Goal: Answer question/provide support: Answer question/provide support

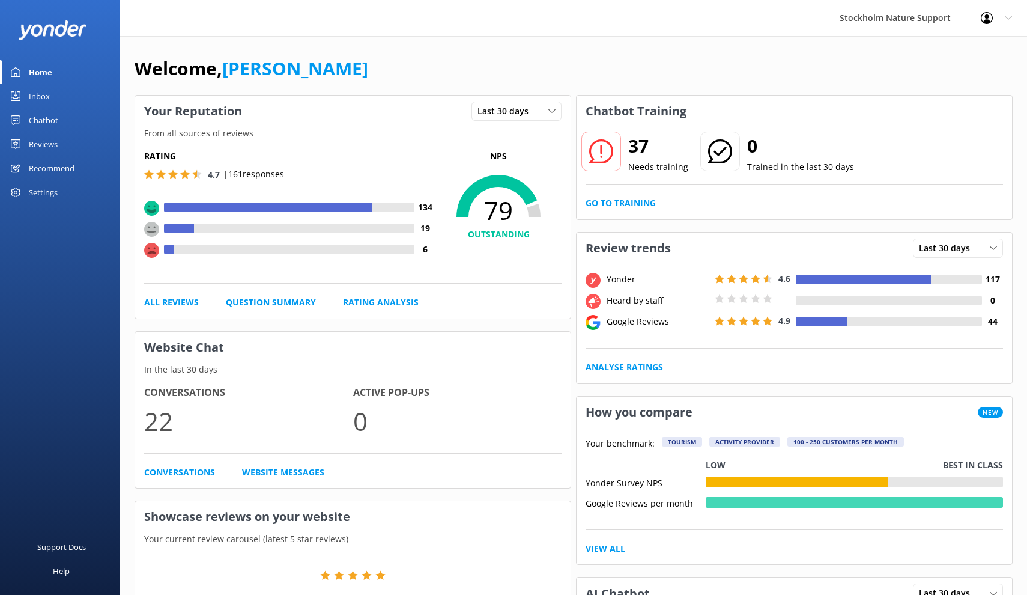
click at [41, 145] on div "Reviews" at bounding box center [43, 144] width 29 height 24
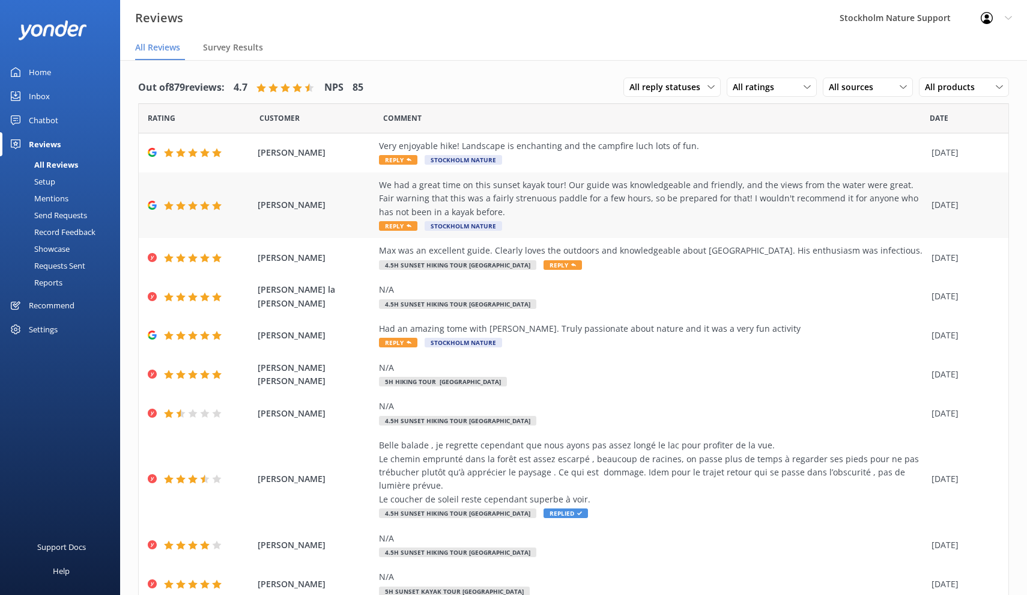
click at [337, 205] on span "[PERSON_NAME]" at bounding box center [316, 204] width 116 height 13
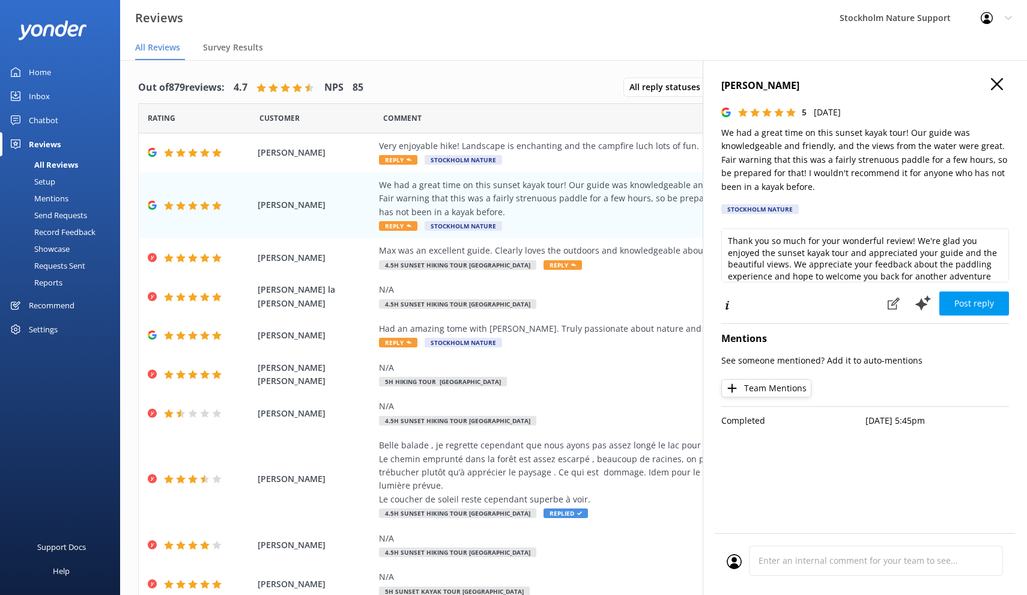
drag, startPoint x: 835, startPoint y: 88, endPoint x: 721, endPoint y: 86, distance: 113.5
click at [721, 86] on h4 "[PERSON_NAME]" at bounding box center [865, 86] width 288 height 16
copy h4 "[PERSON_NAME]"
click at [1002, 86] on icon "button" at bounding box center [997, 84] width 12 height 12
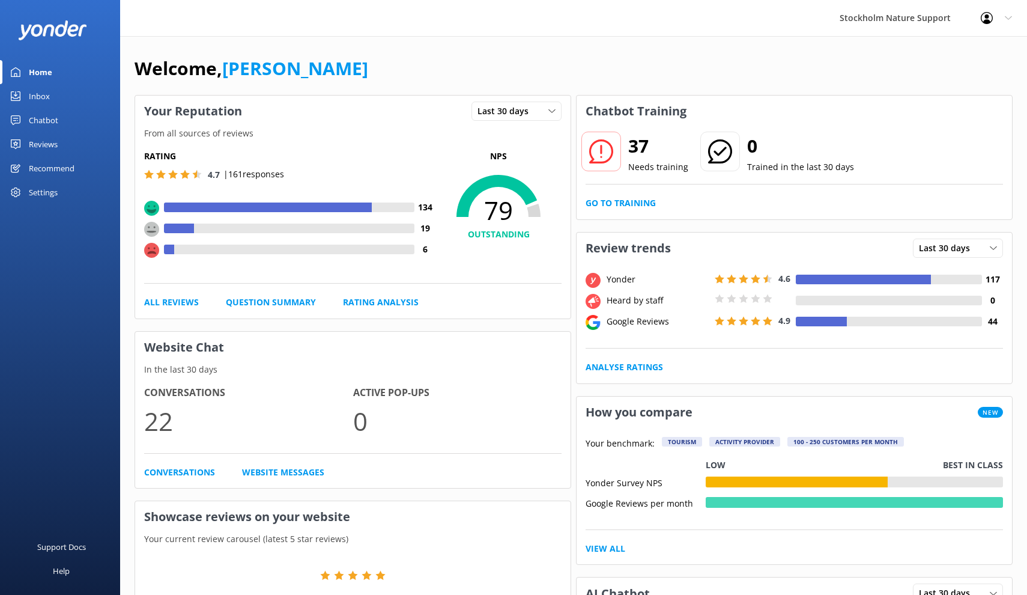
click at [47, 117] on div "Chatbot" at bounding box center [43, 120] width 29 height 24
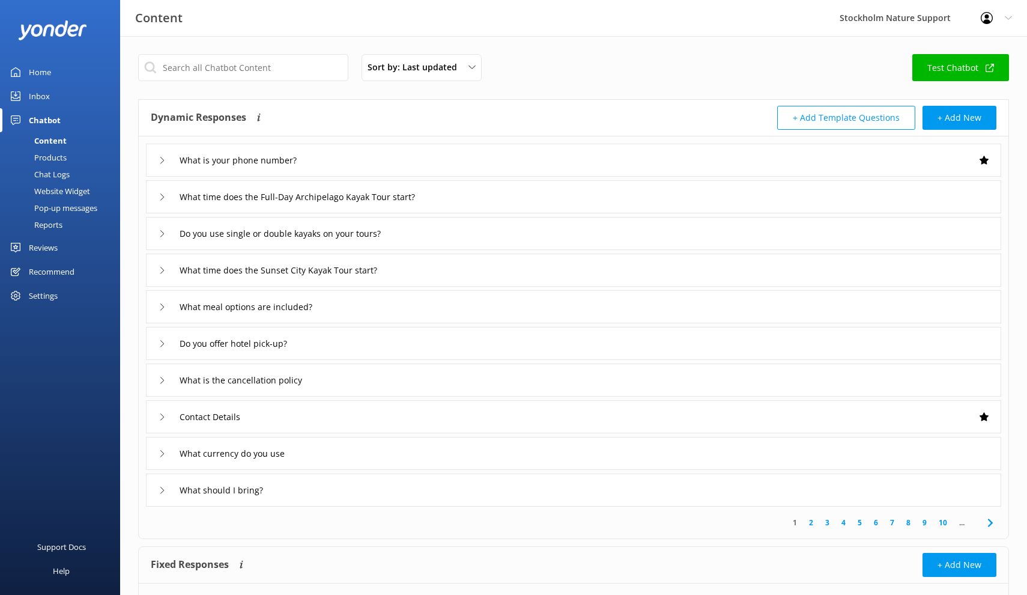
click at [33, 98] on div "Inbox" at bounding box center [39, 96] width 21 height 24
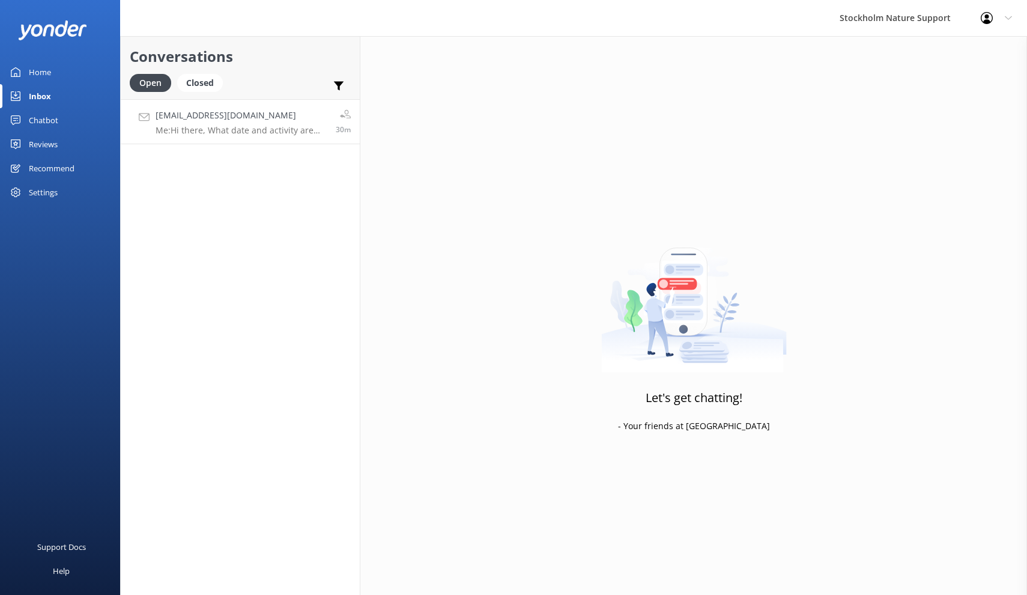
click at [235, 120] on h4 "[EMAIL_ADDRESS][DOMAIN_NAME]" at bounding box center [241, 115] width 171 height 13
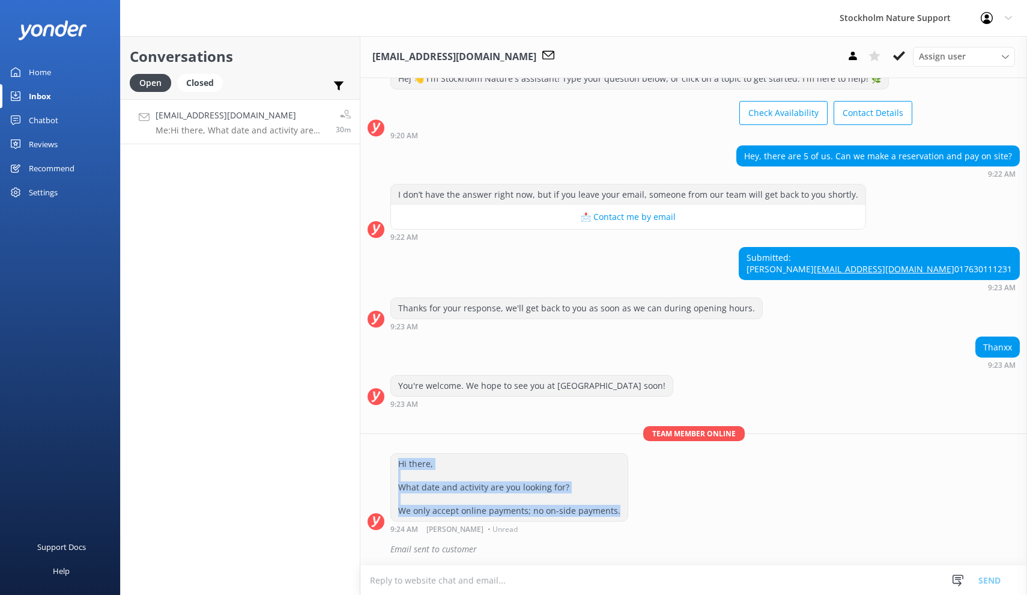
drag, startPoint x: 398, startPoint y: 466, endPoint x: 621, endPoint y: 512, distance: 227.6
click at [621, 512] on div "Hi there, What date and activity are you looking for? We only accept online pay…" at bounding box center [509, 487] width 238 height 68
copy div "Hi there, What date and activity are you looking for? We only accept online pay…"
